Goal: Understand process/instructions

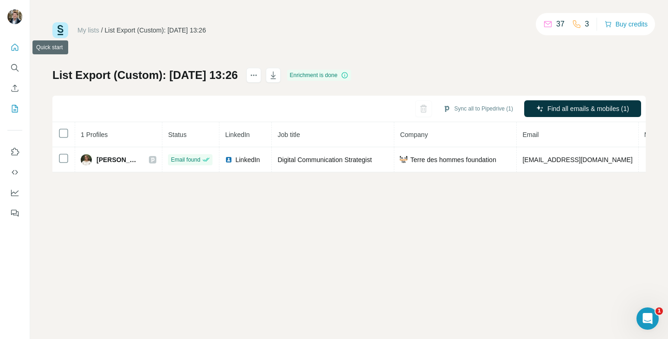
click at [20, 41] on button "Quick start" at bounding box center [14, 47] width 15 height 17
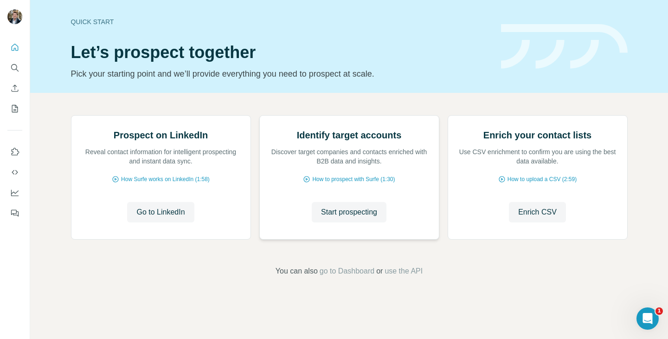
scroll to position [60, 0]
click at [288, 166] on p "Discover target companies and contacts enriched with B2B data and insights." at bounding box center [349, 156] width 160 height 19
click at [348, 276] on span "go to Dashboard" at bounding box center [347, 270] width 55 height 11
click at [396, 276] on span "use the API" at bounding box center [403, 270] width 38 height 11
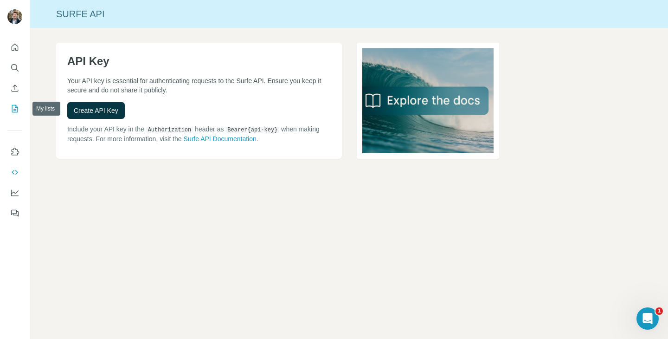
click at [12, 109] on icon "My lists" at bounding box center [14, 108] width 9 height 9
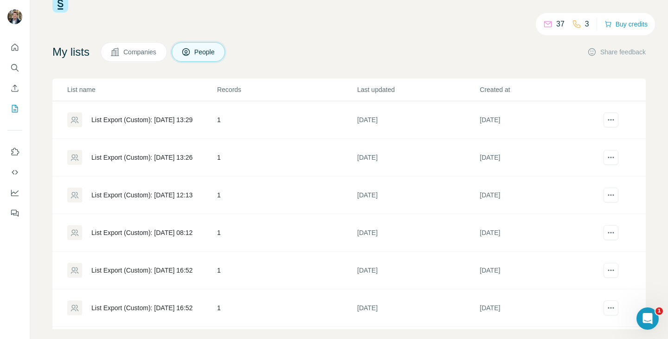
scroll to position [38, 0]
